Goal: Task Accomplishment & Management: Manage account settings

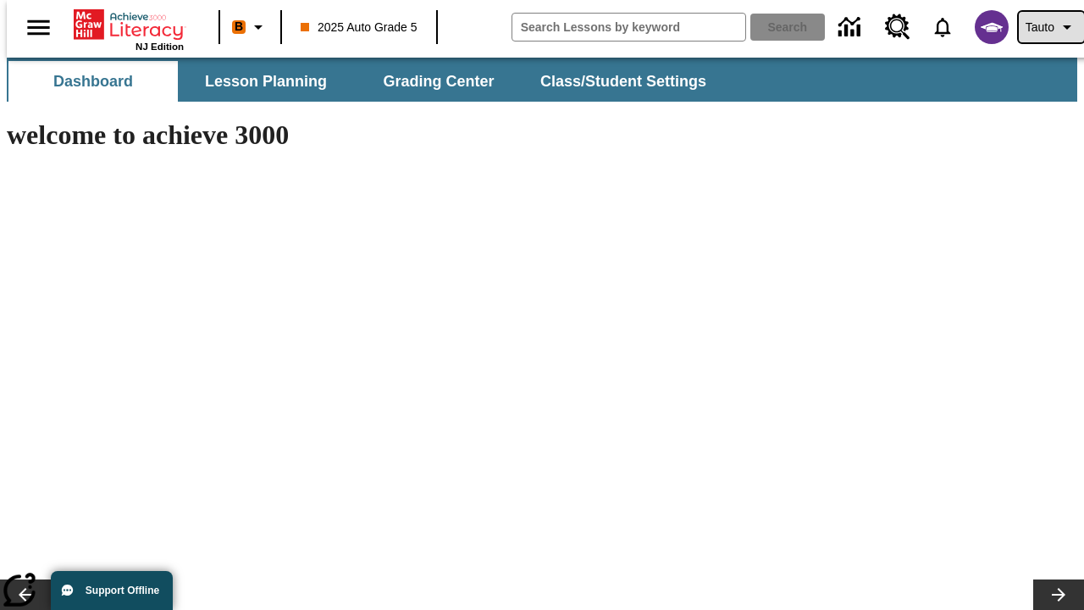
click at [1042, 27] on span "Tauto" at bounding box center [1039, 28] width 29 height 18
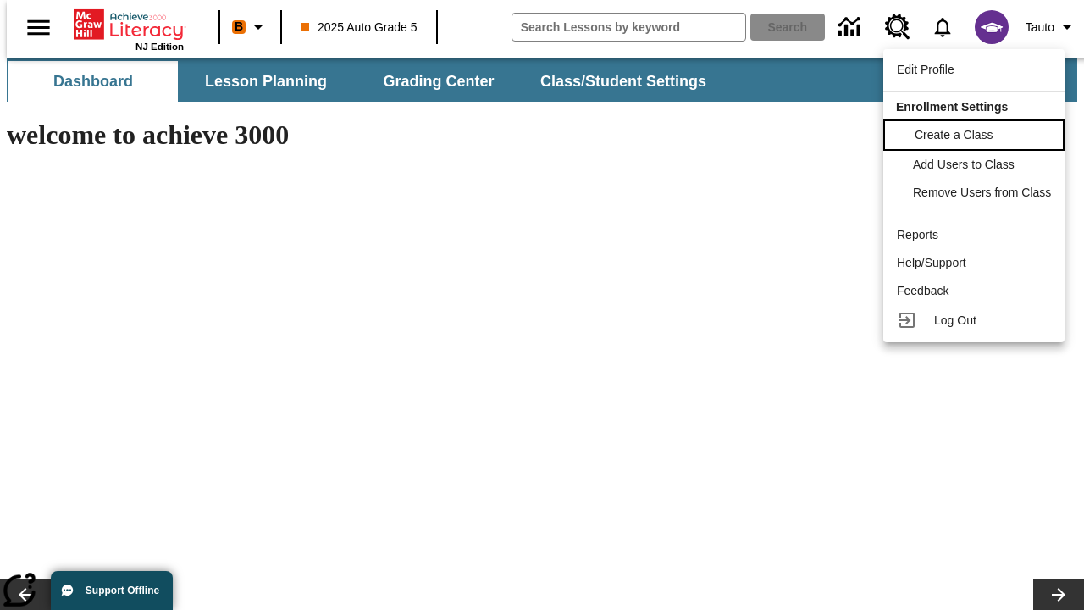
click at [976, 133] on span "Create a Class" at bounding box center [953, 135] width 79 height 14
click at [976, 164] on span "Add Users to Class" at bounding box center [965, 163] width 102 height 14
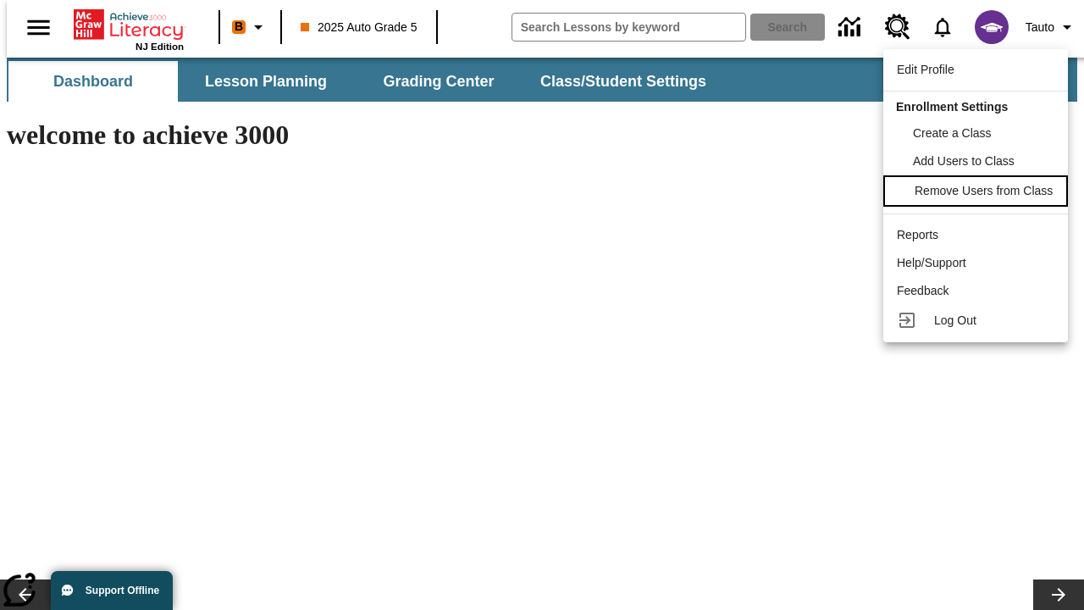
click at [976, 192] on span "Remove Users from Class" at bounding box center [983, 191] width 138 height 14
